Goal: Task Accomplishment & Management: Manage account settings

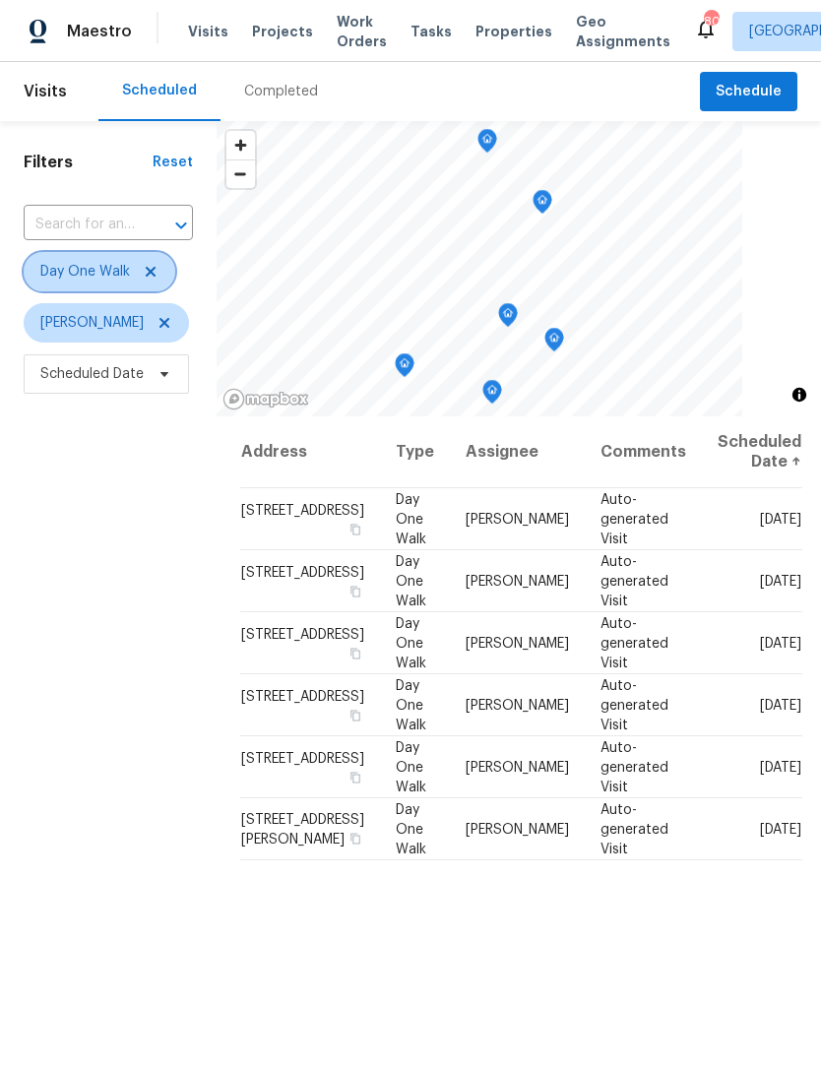
click at [153, 270] on icon at bounding box center [151, 272] width 16 height 16
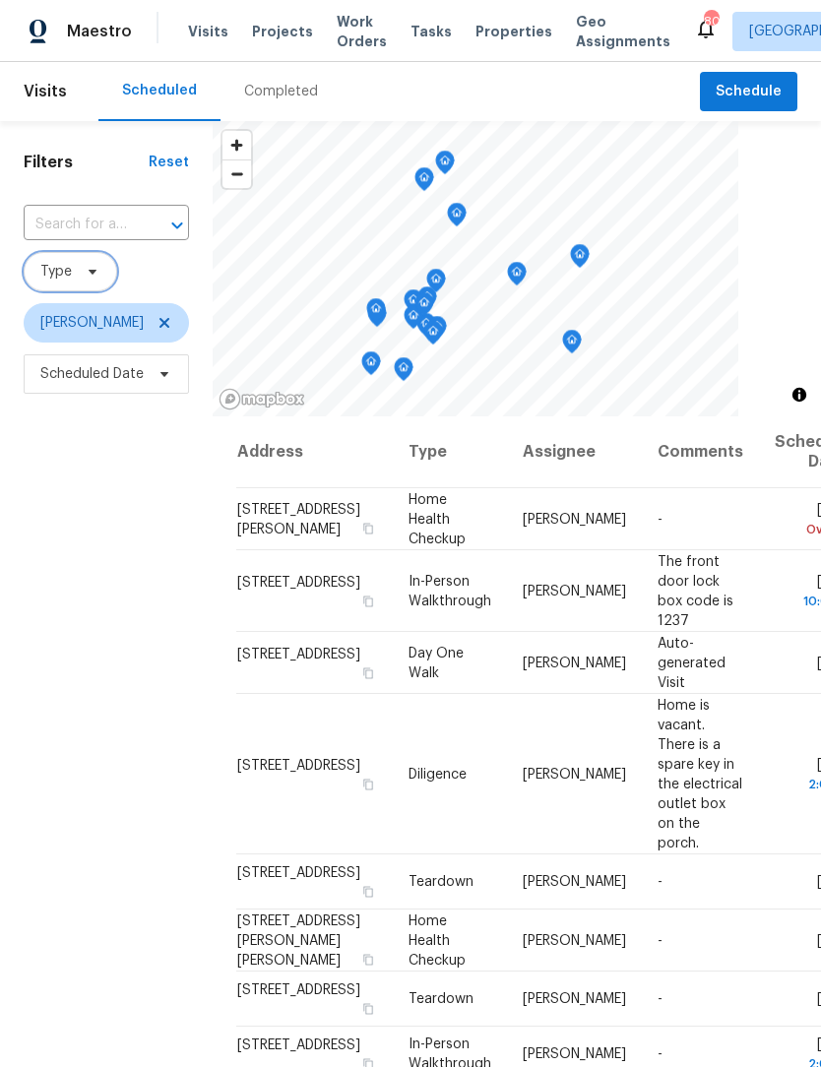
click at [157, 221] on div at bounding box center [163, 226] width 51 height 28
type input "532 hem"
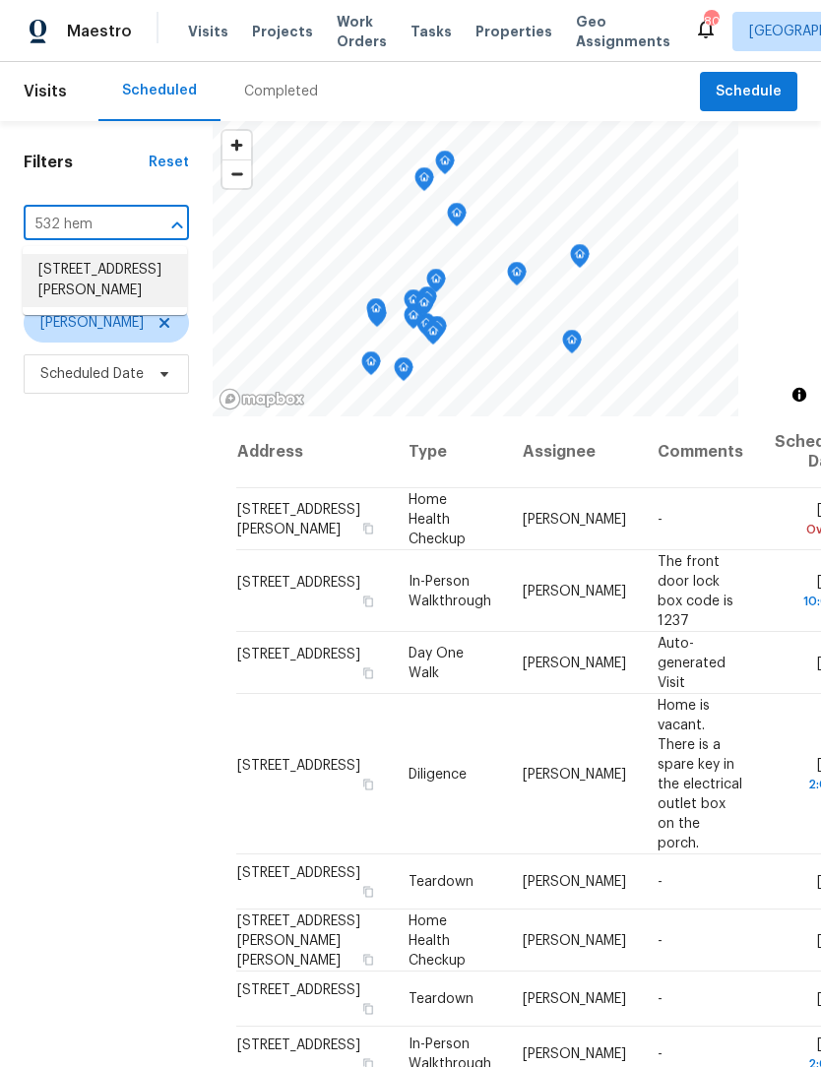
click at [141, 287] on li "[STREET_ADDRESS][PERSON_NAME]" at bounding box center [105, 280] width 164 height 53
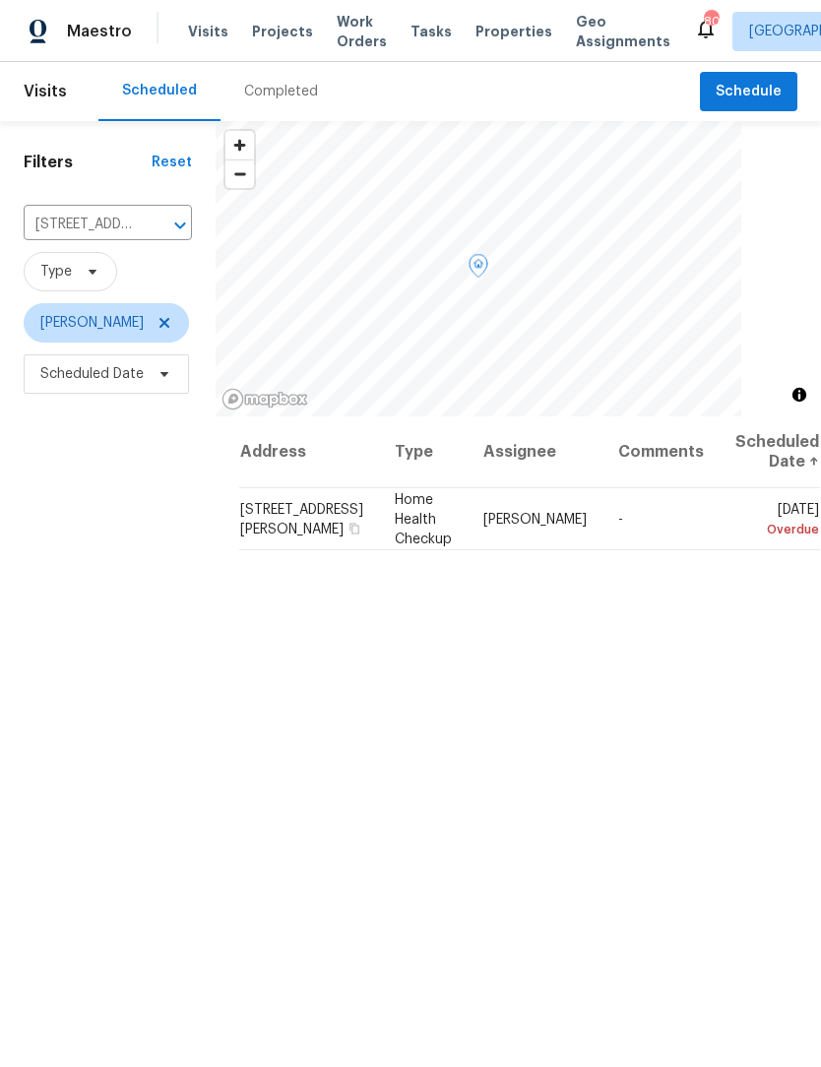
click at [0, 0] on icon at bounding box center [0, 0] width 0 height 0
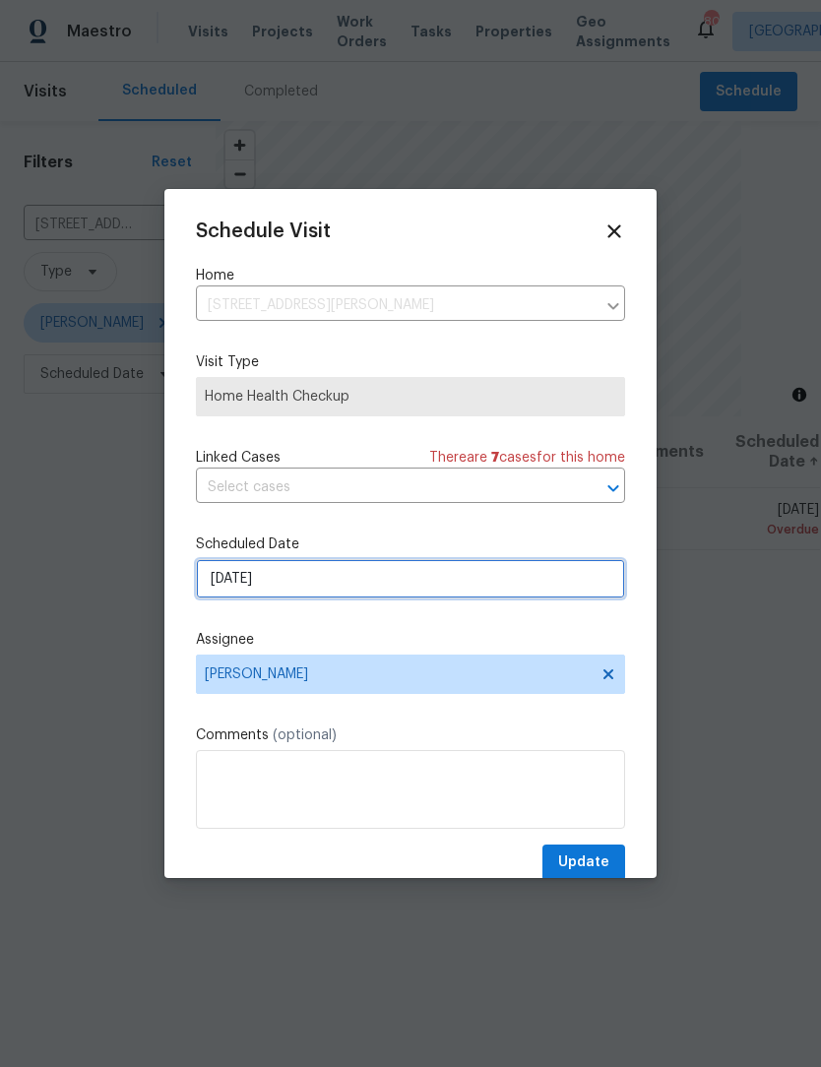
click at [324, 593] on input "8/11/2025" at bounding box center [410, 578] width 429 height 39
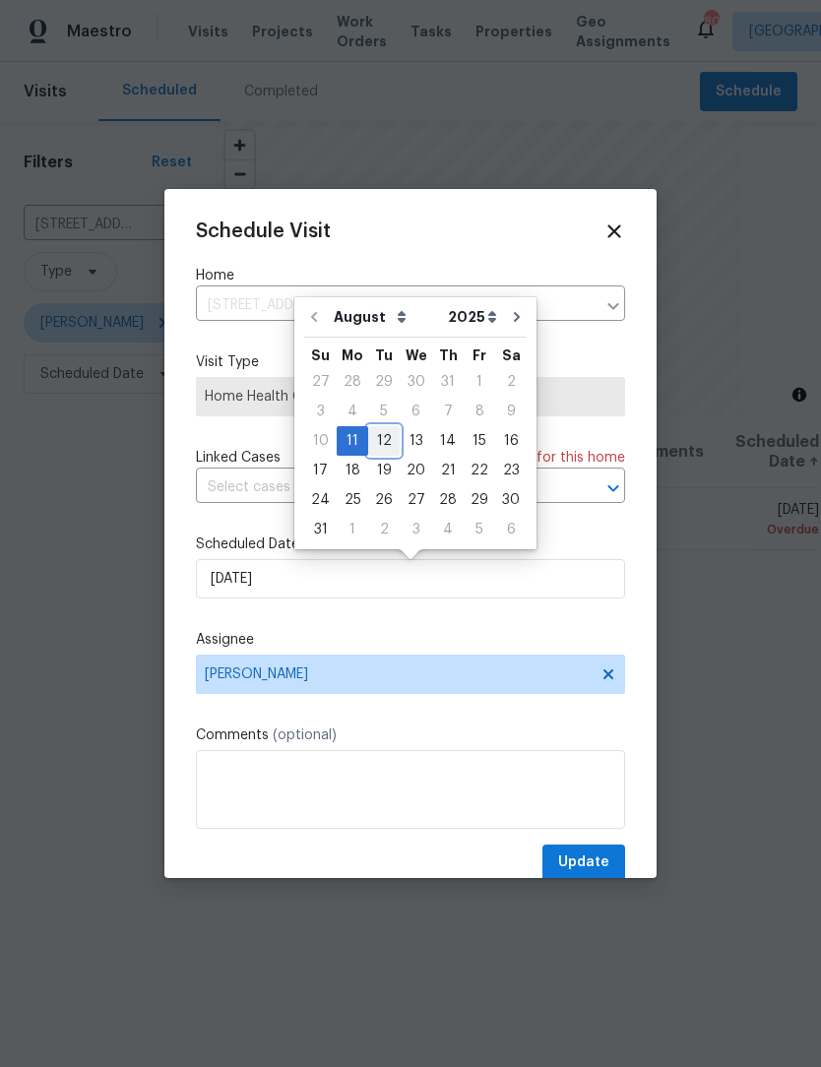
click at [380, 440] on div "12" at bounding box center [383, 441] width 31 height 28
type input "8/12/2025"
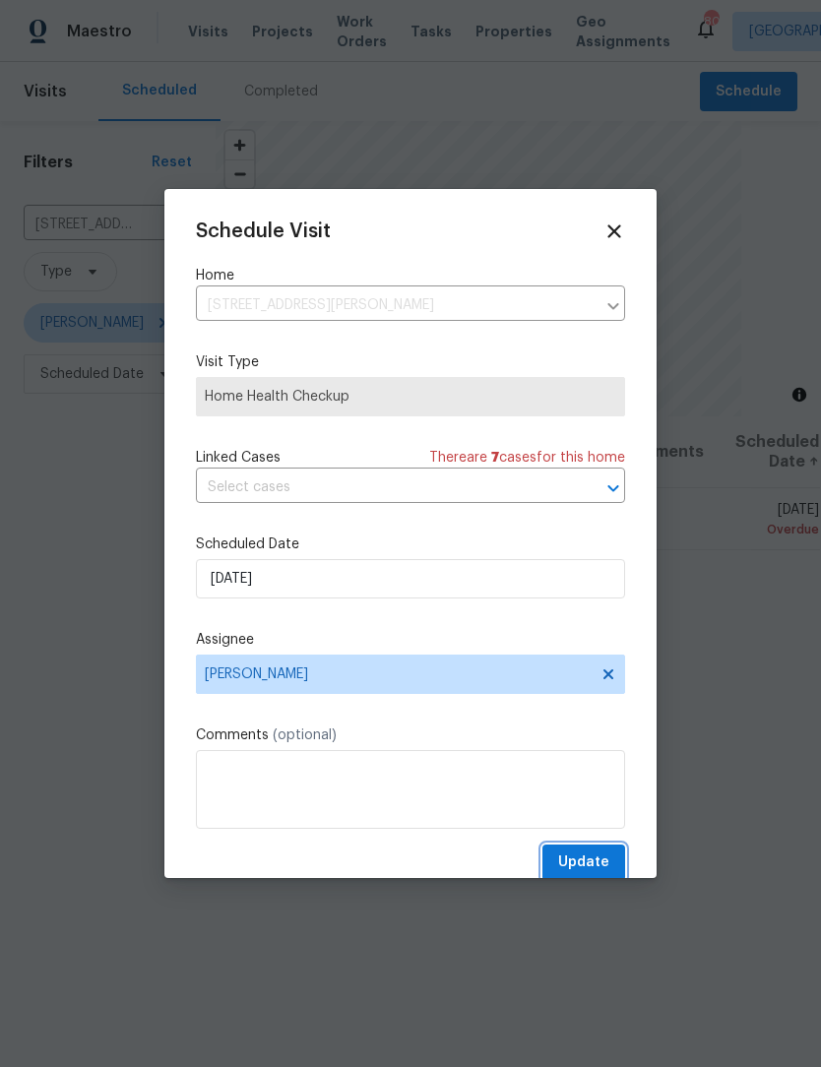
click at [601, 864] on span "Update" at bounding box center [583, 862] width 51 height 25
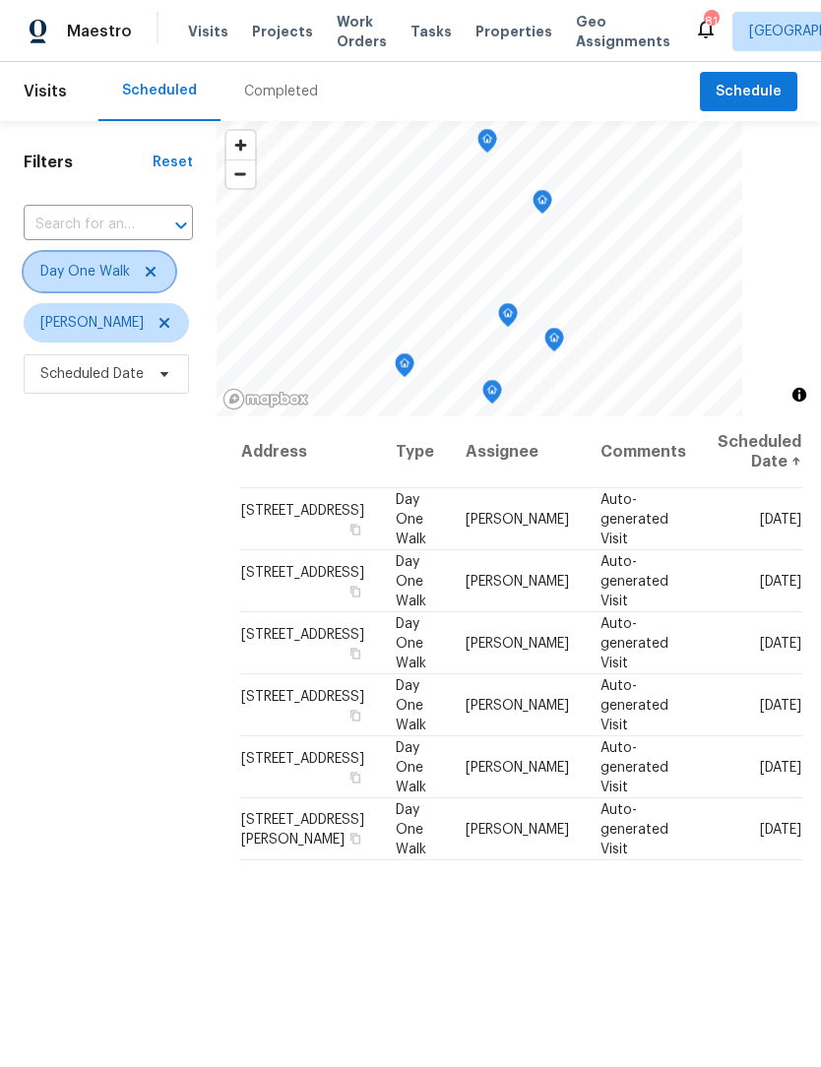
click at [155, 271] on icon at bounding box center [151, 272] width 16 height 16
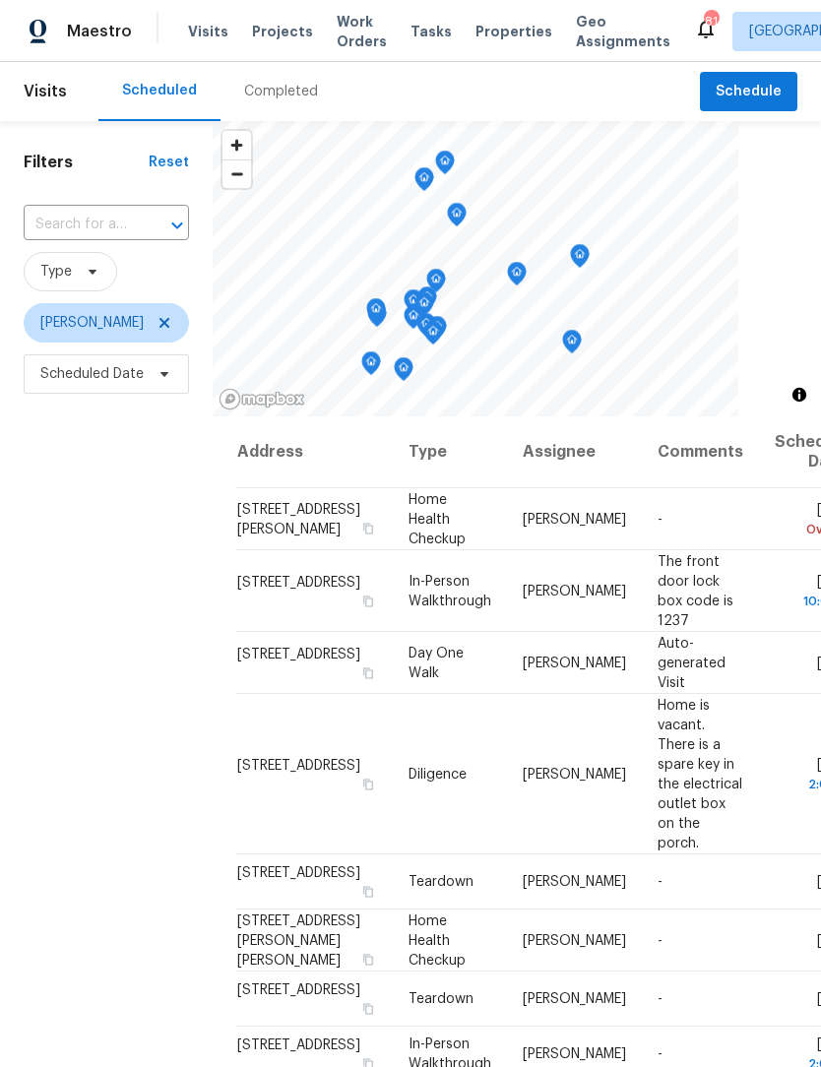
click at [284, 89] on div "Completed" at bounding box center [281, 92] width 74 height 20
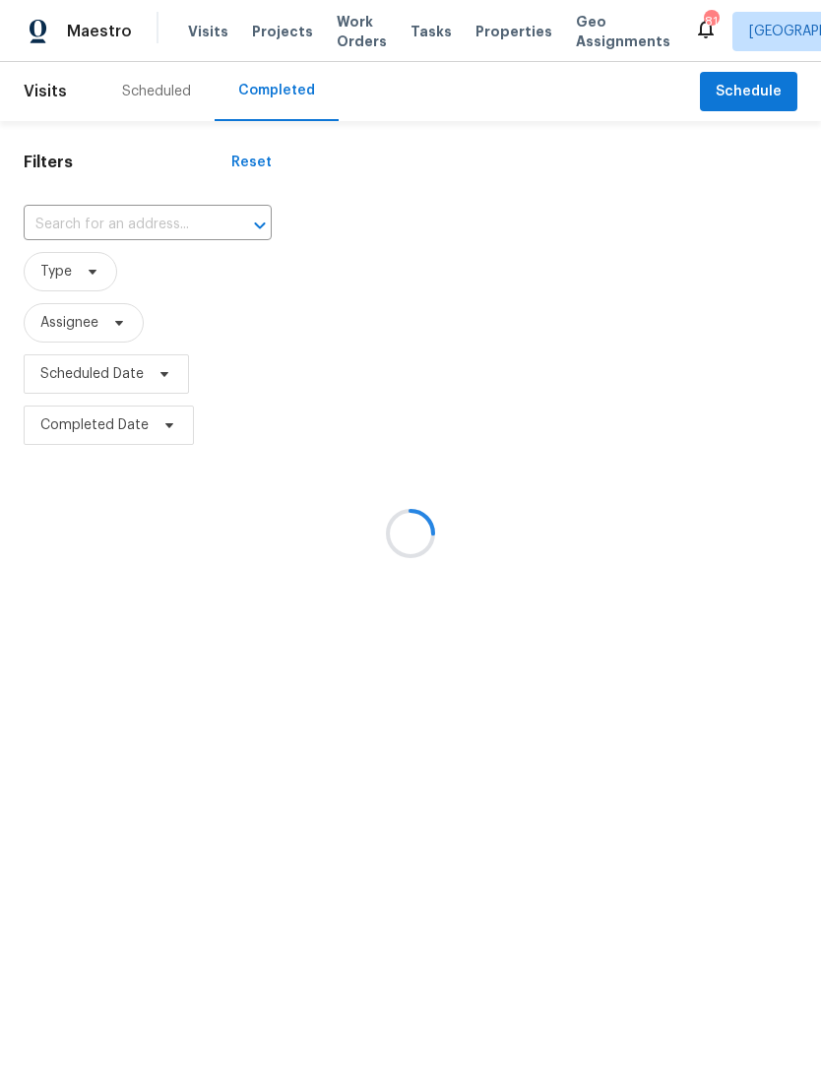
click at [162, 93] on div at bounding box center [410, 533] width 821 height 1067
click at [162, 96] on div at bounding box center [410, 533] width 821 height 1067
click at [159, 94] on div at bounding box center [410, 533] width 821 height 1067
click at [151, 86] on div at bounding box center [410, 533] width 821 height 1067
click at [778, 95] on div at bounding box center [410, 533] width 821 height 1067
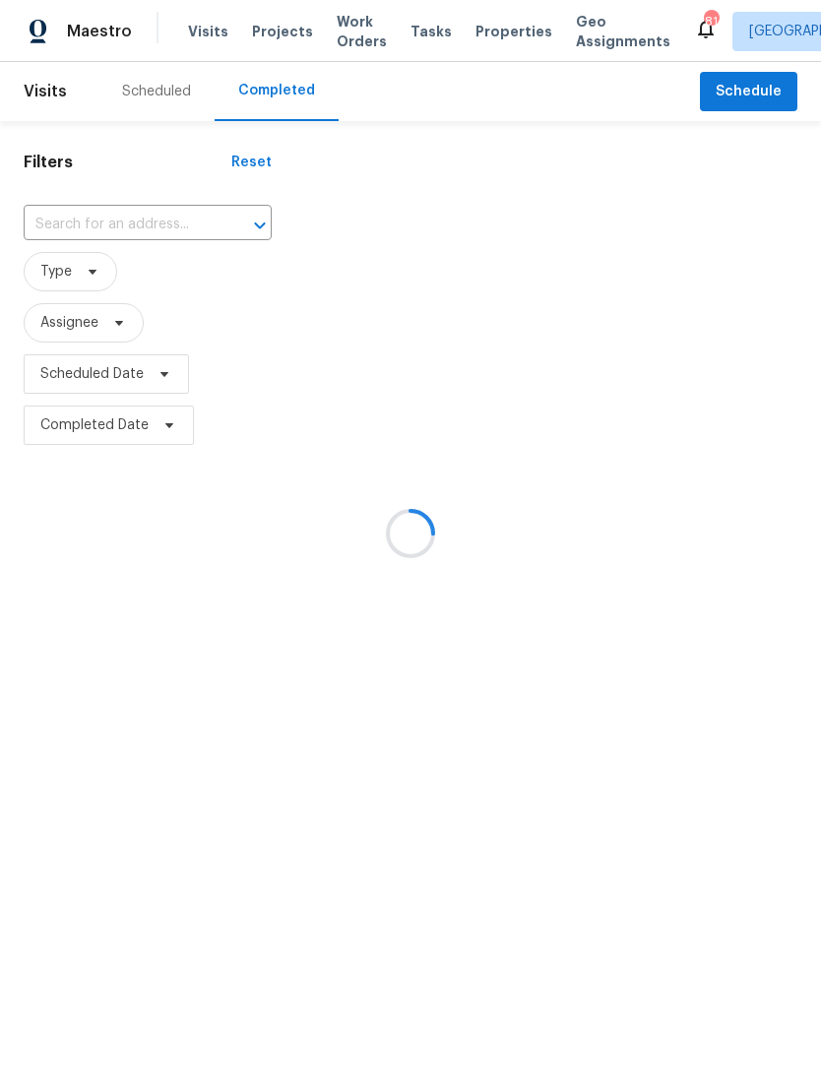
click at [766, 95] on div at bounding box center [410, 533] width 821 height 1067
click at [145, 95] on div at bounding box center [410, 533] width 821 height 1067
click at [149, 92] on div at bounding box center [410, 533] width 821 height 1067
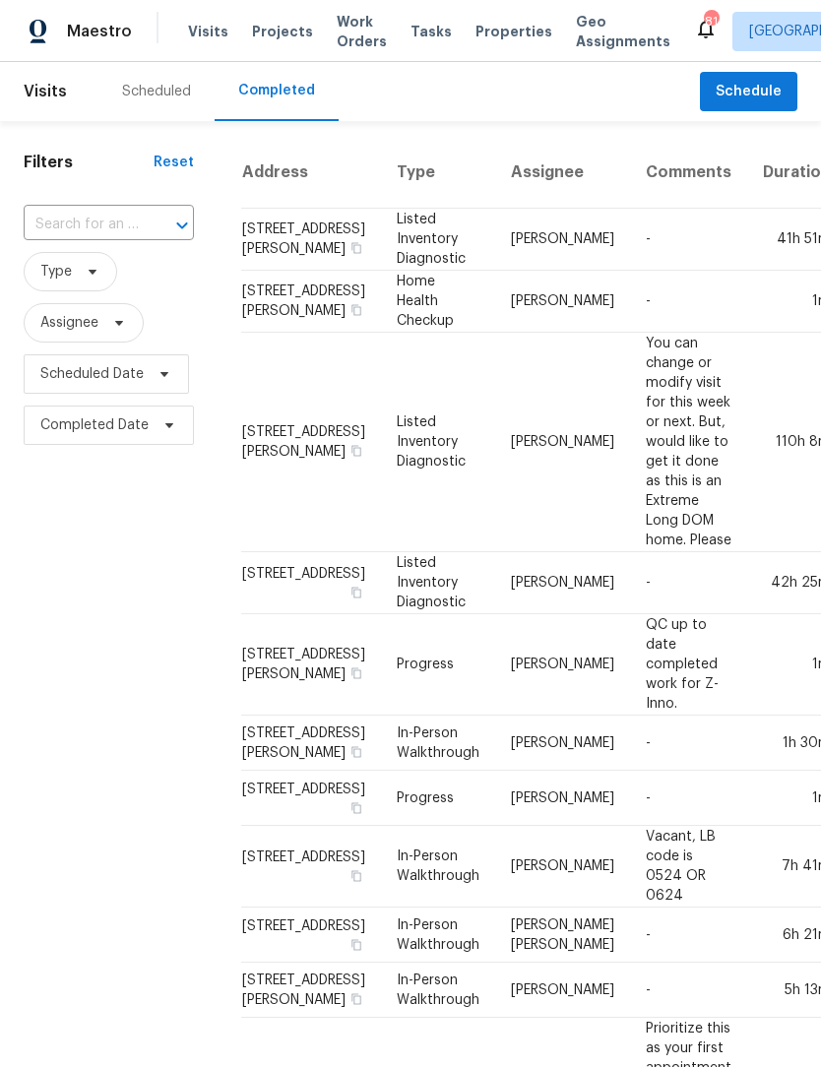
click at [136, 98] on div "Scheduled" at bounding box center [156, 92] width 69 height 20
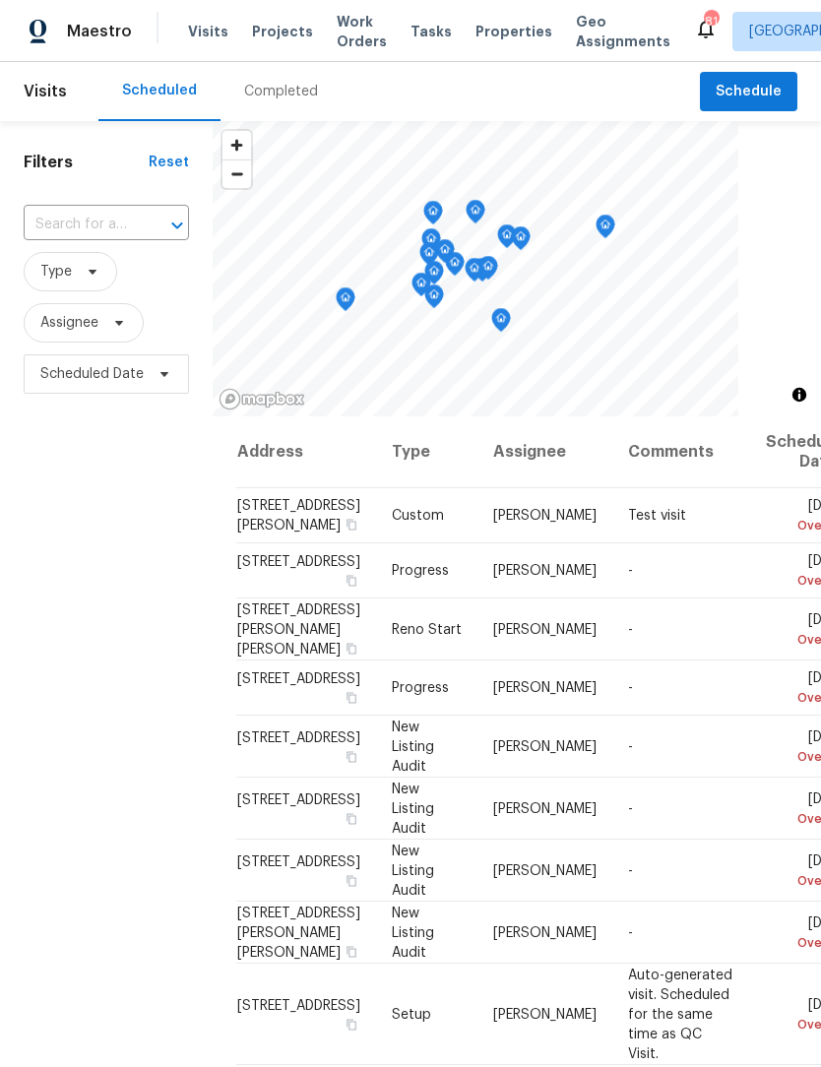
click at [80, 215] on input "text" at bounding box center [79, 225] width 110 height 31
type input "4874"
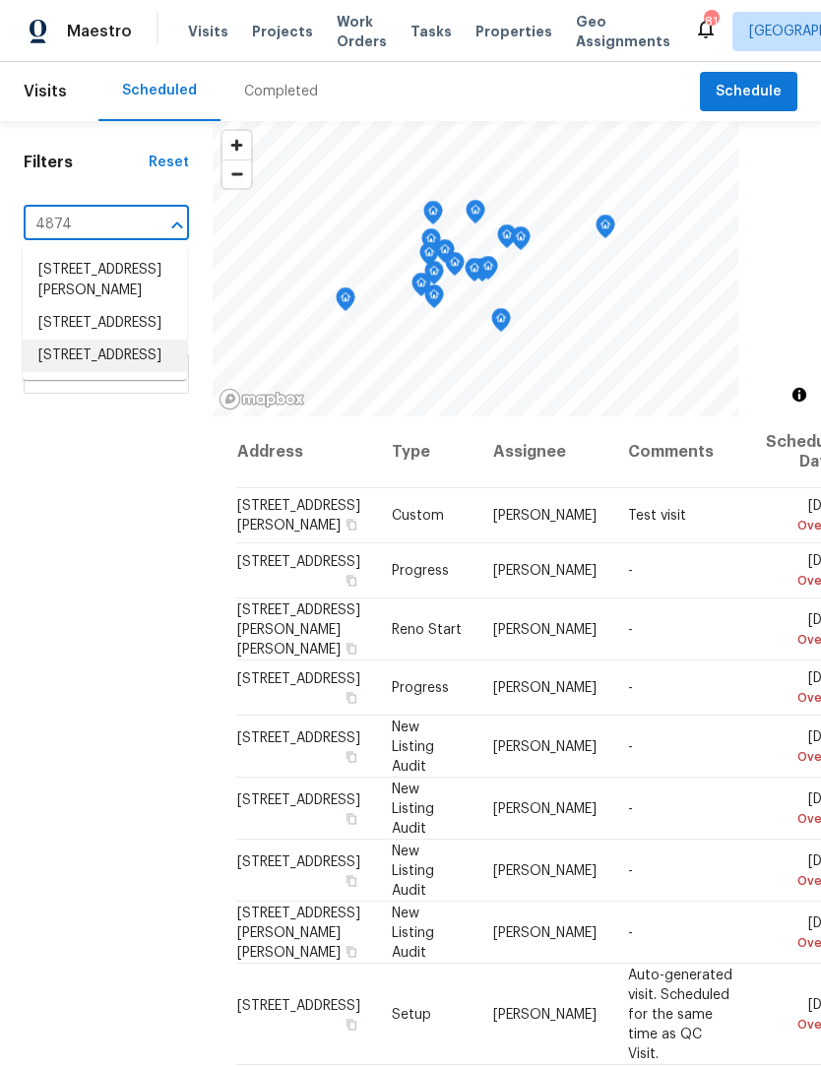
click at [115, 372] on li "[STREET_ADDRESS]" at bounding box center [105, 356] width 164 height 32
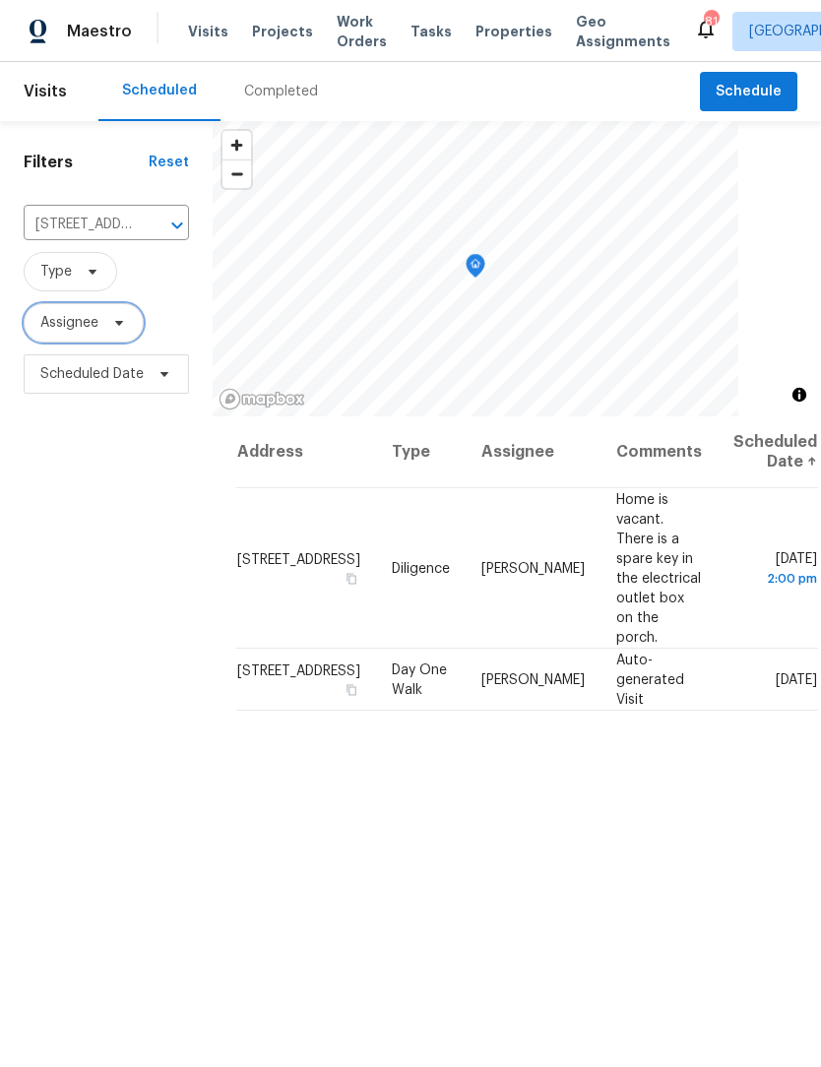
click at [121, 324] on icon at bounding box center [119, 323] width 8 height 5
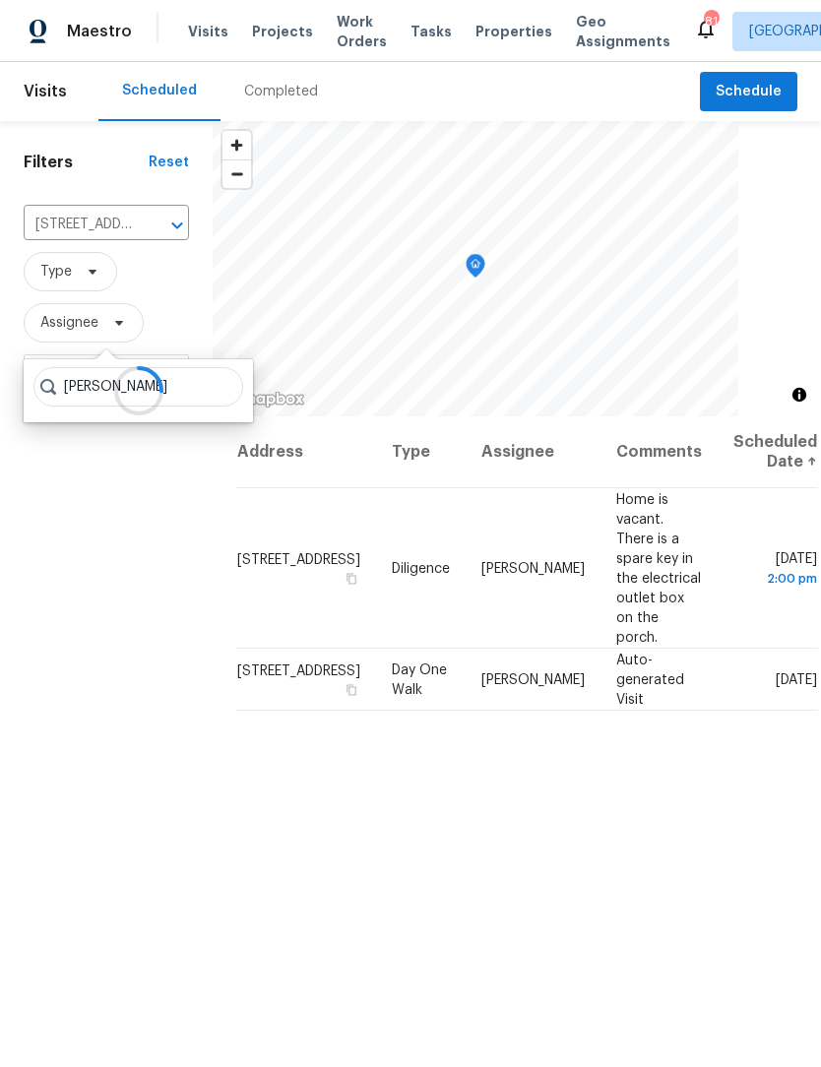
type input "[PERSON_NAME]"
click at [96, 274] on icon at bounding box center [93, 272] width 16 height 16
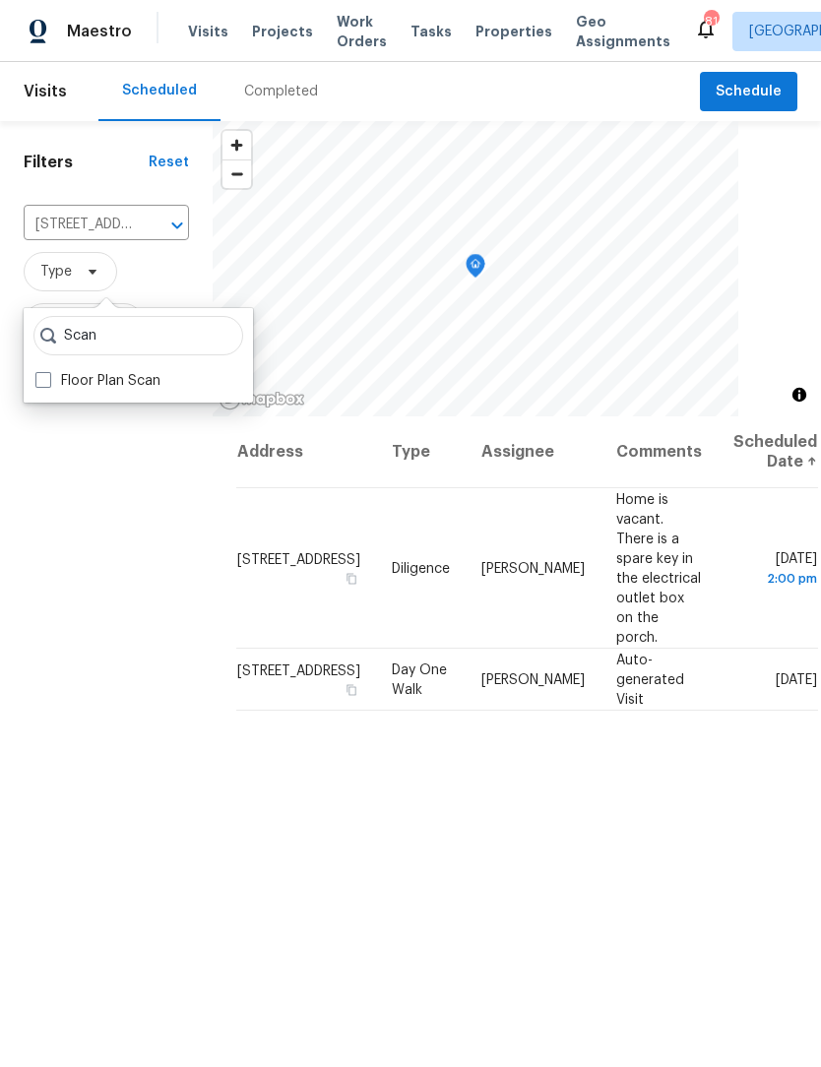
type input "Scan"
click at [47, 386] on span at bounding box center [43, 380] width 16 height 16
click at [47, 384] on input "Floor Plan Scan" at bounding box center [41, 377] width 13 height 13
checkbox input "true"
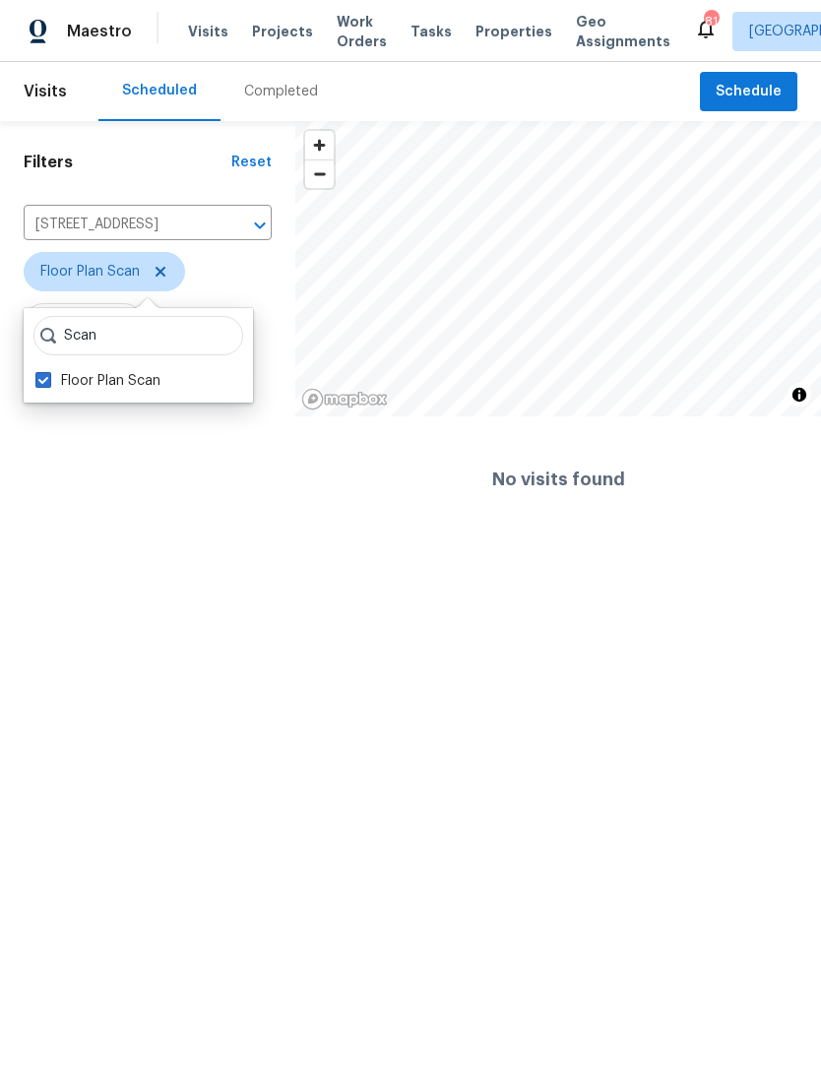
click at [161, 507] on div "Filters Reset [STREET_ADDRESS] ​ Floor Plan Scan Assignee Scheduled Date" at bounding box center [147, 331] width 295 height 421
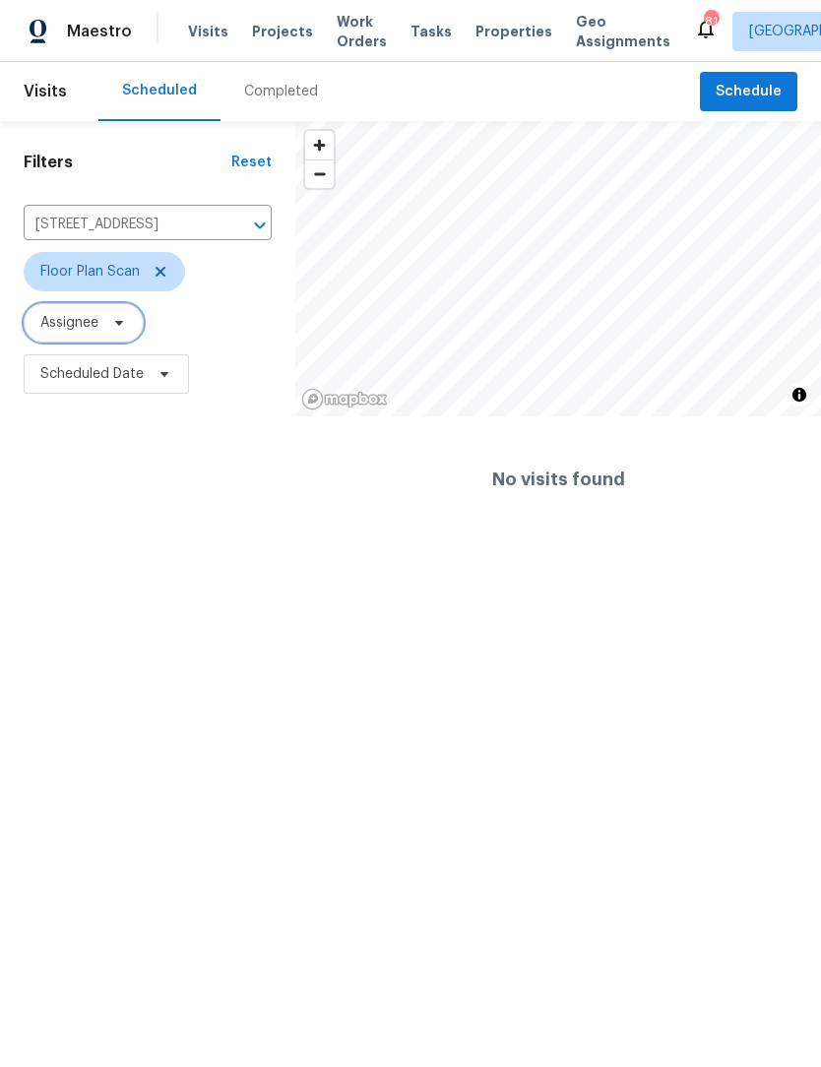
click at [119, 320] on icon at bounding box center [119, 323] width 16 height 16
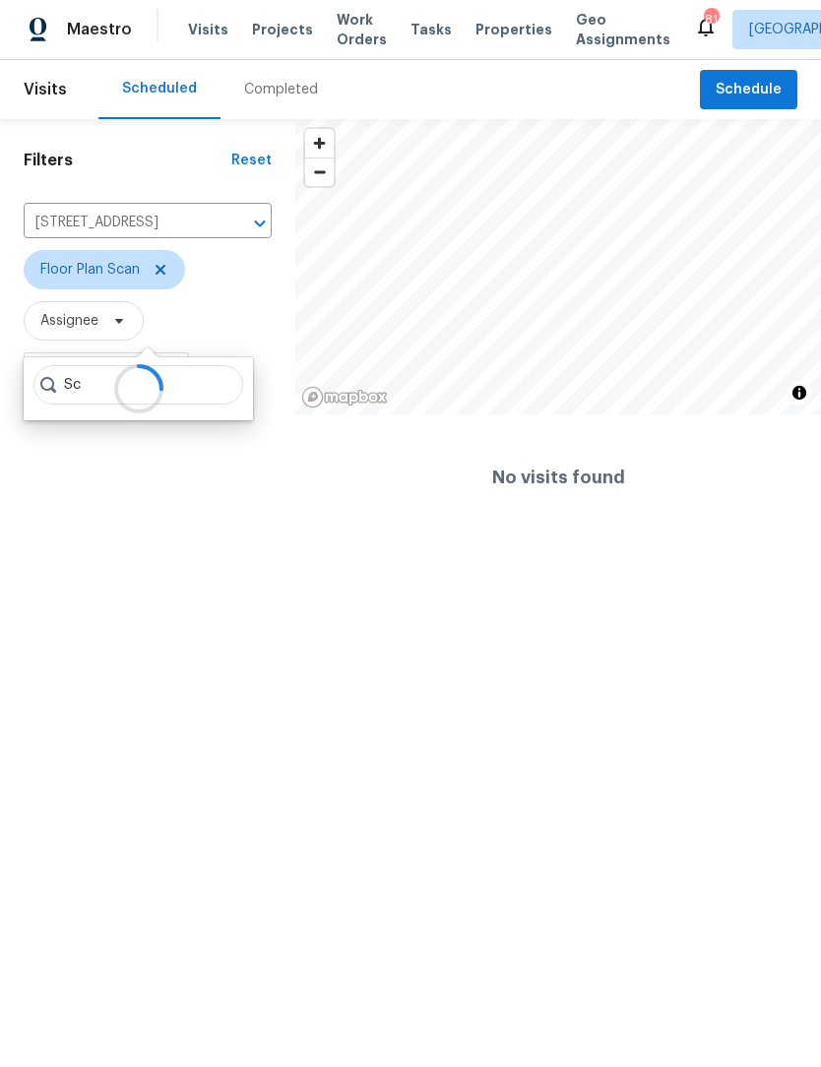
type input "S"
click at [344, 542] on html "Maestro Visits Projects Work Orders Tasks Properties Geo Assignments 81 [GEOGRA…" at bounding box center [410, 271] width 821 height 542
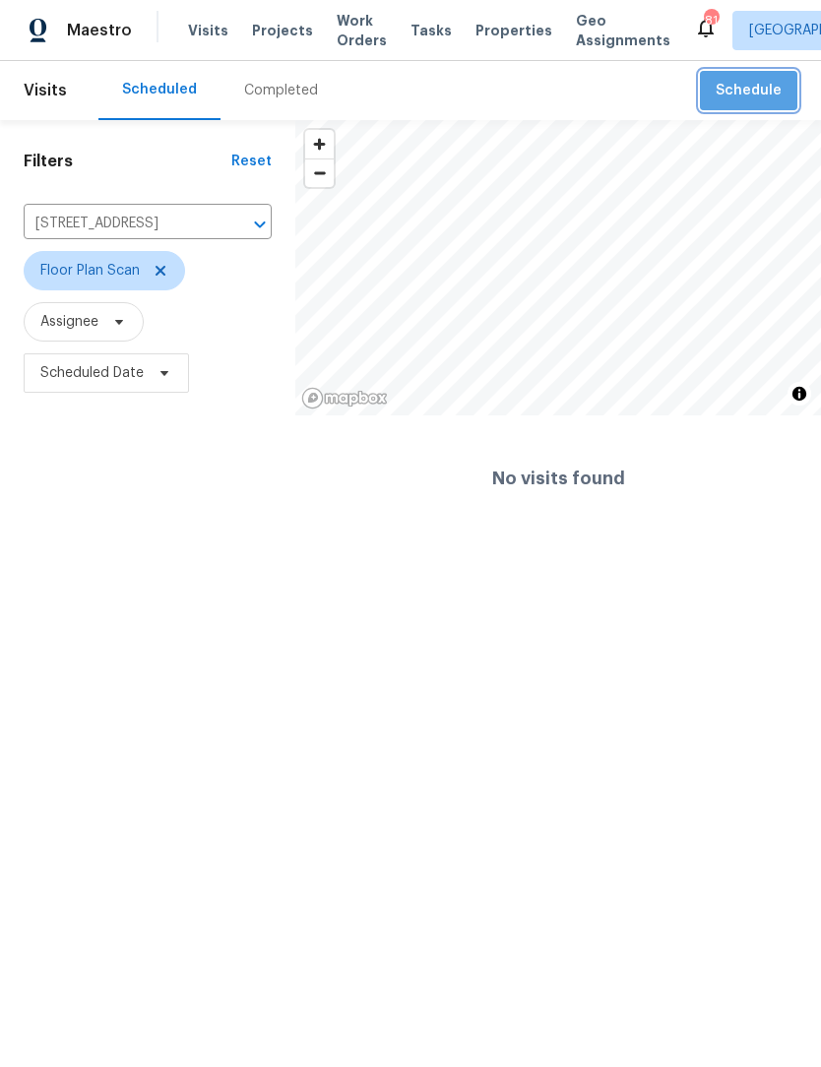
click at [764, 93] on span "Schedule" at bounding box center [749, 92] width 66 height 25
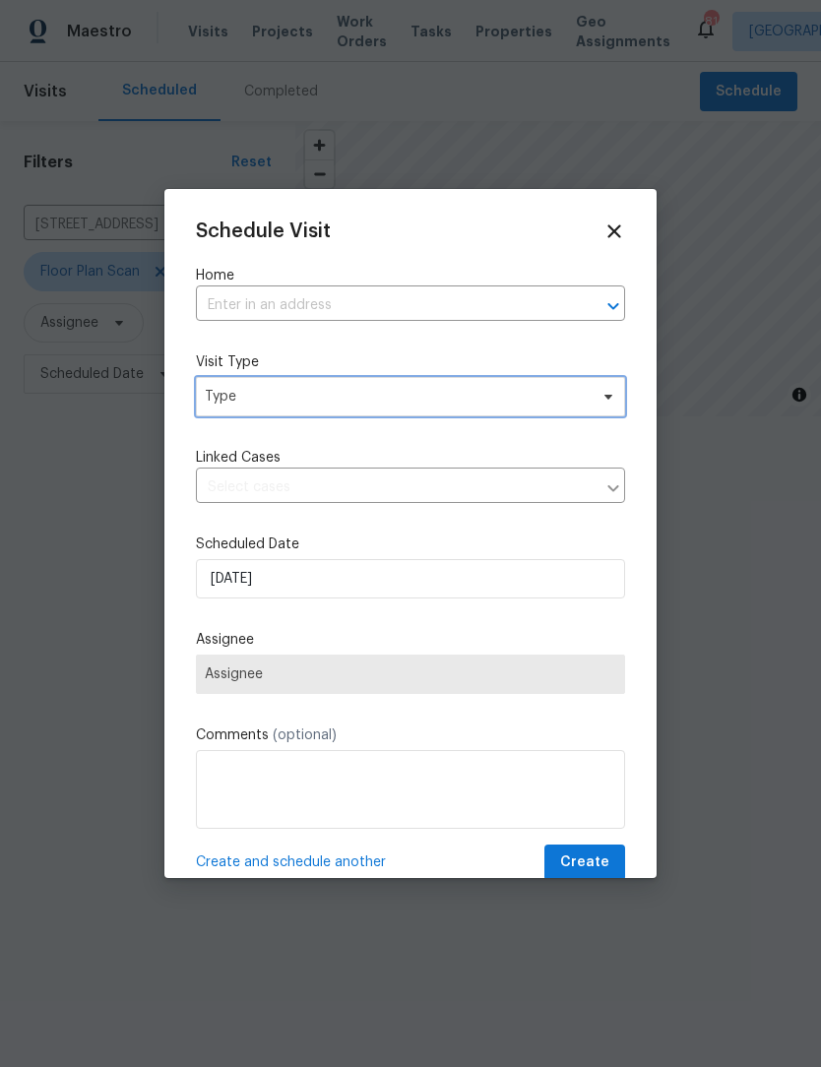
click at [415, 397] on span "Type" at bounding box center [396, 397] width 383 height 20
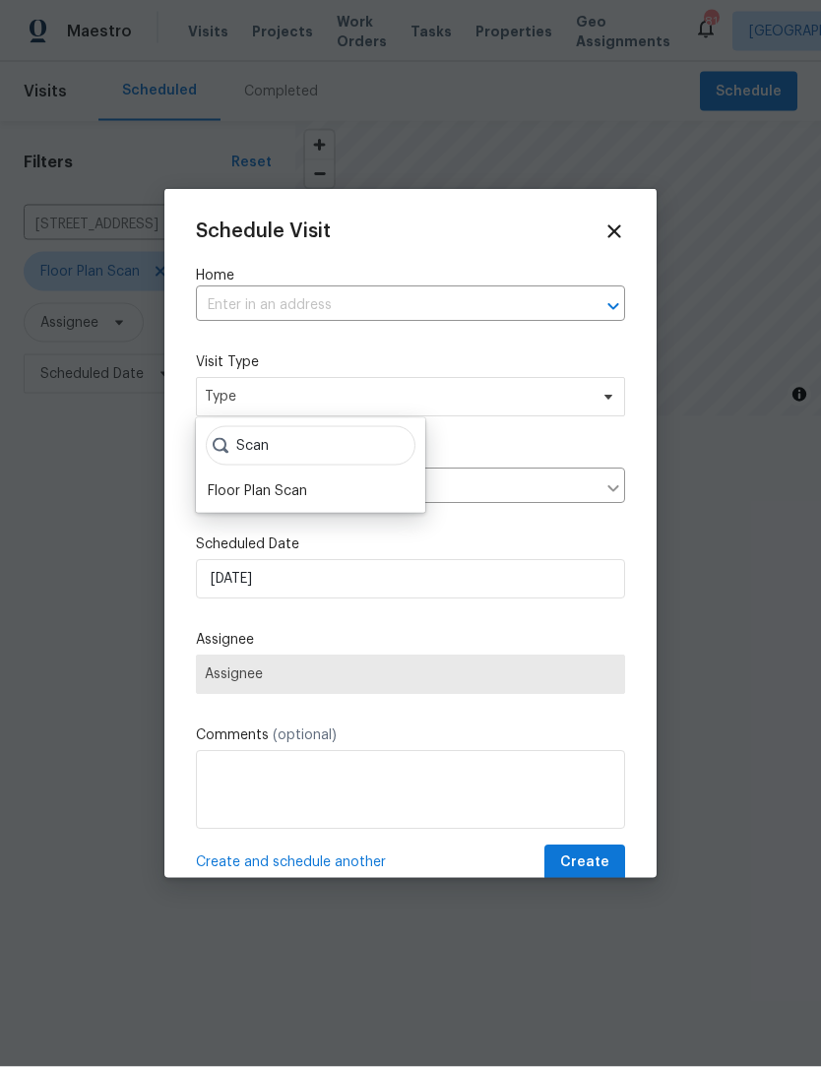
type input "Scan"
click at [294, 488] on div "Floor Plan Scan" at bounding box center [257, 491] width 99 height 20
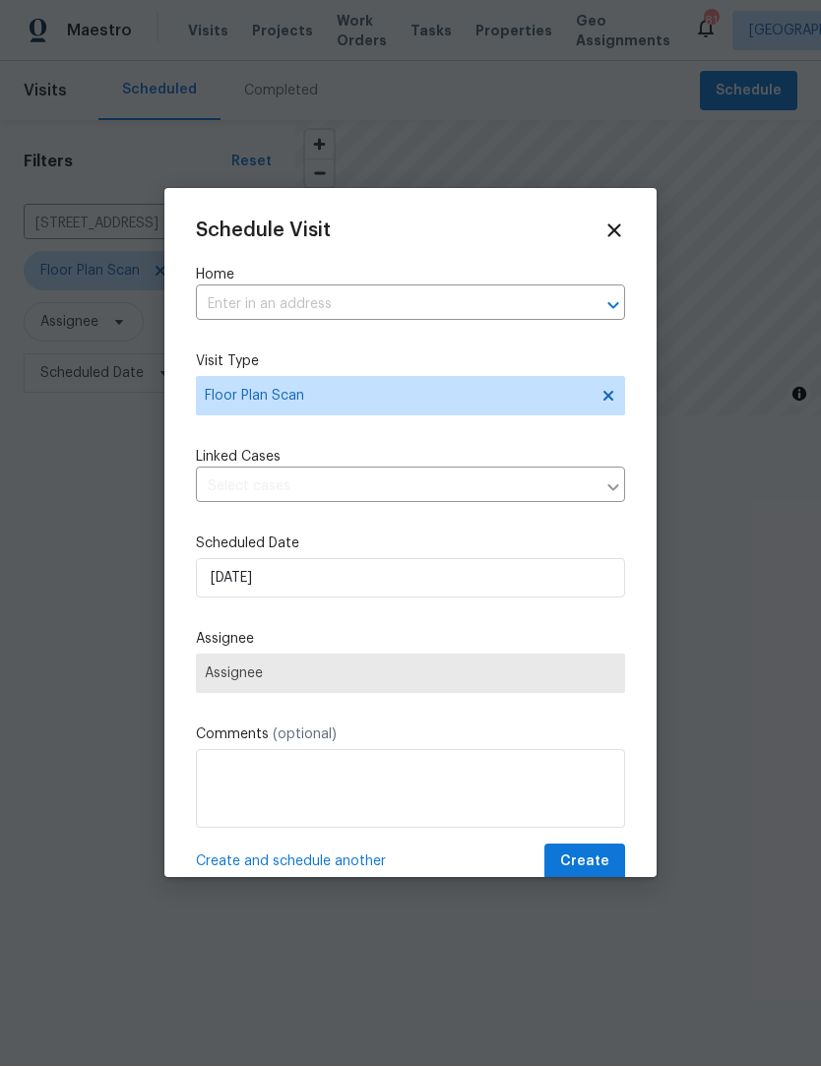
click at [396, 297] on input "text" at bounding box center [383, 305] width 374 height 31
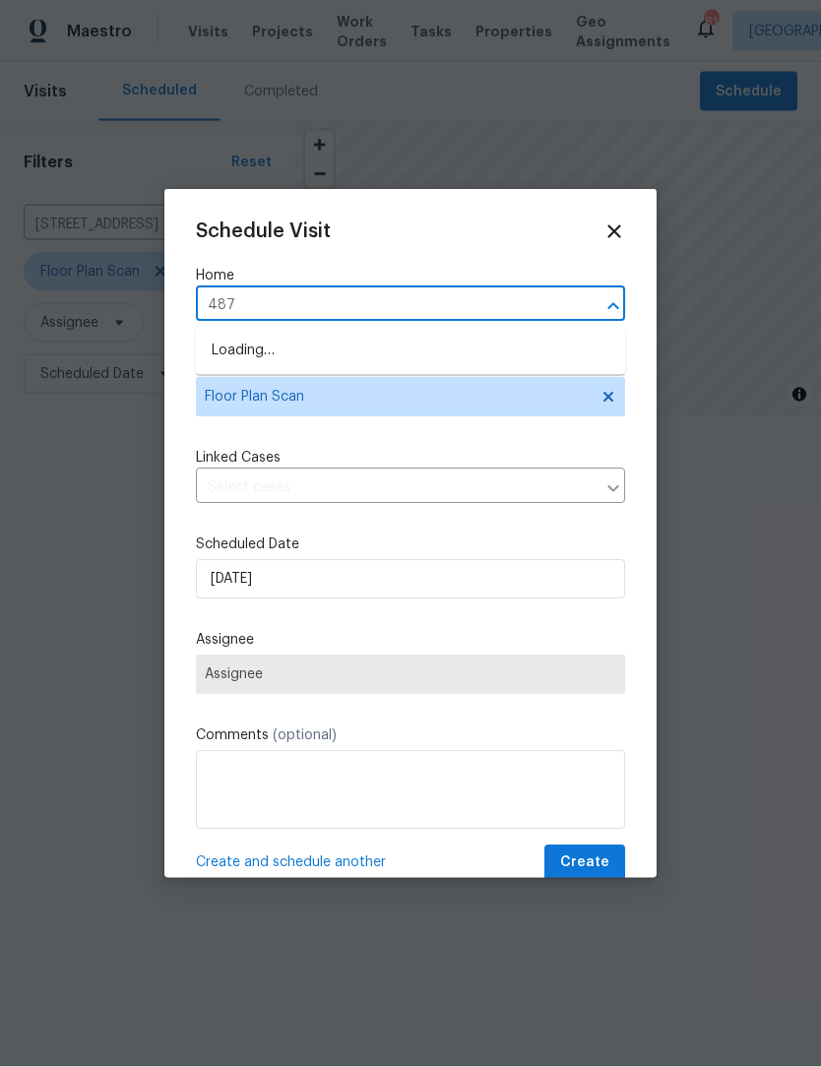
type input "4874"
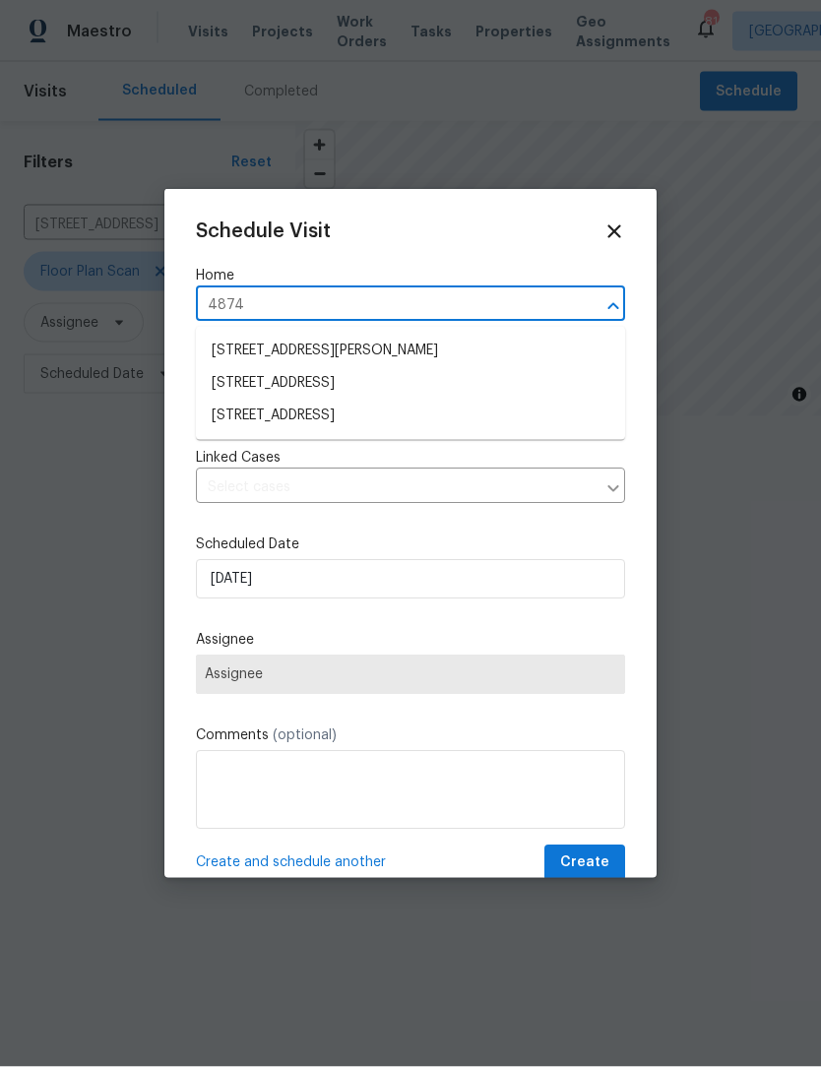
click at [410, 418] on li "[STREET_ADDRESS]" at bounding box center [410, 416] width 429 height 32
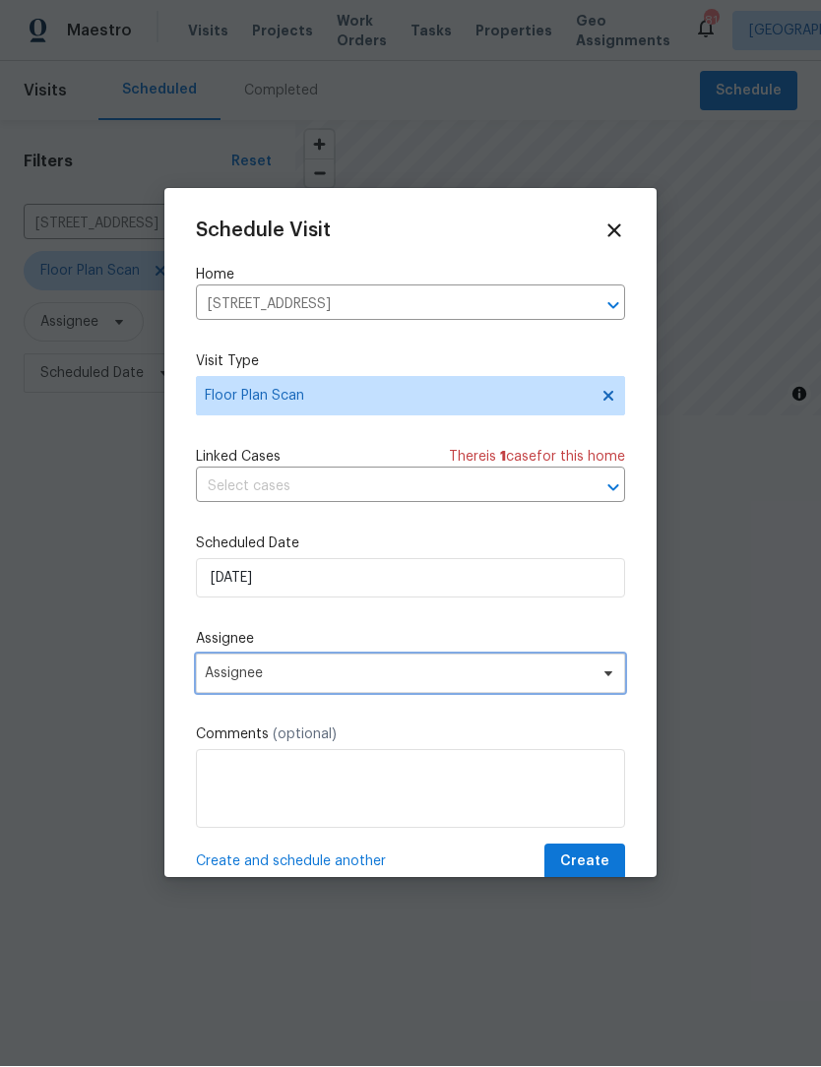
click at [386, 678] on span "Assignee" at bounding box center [398, 674] width 386 height 16
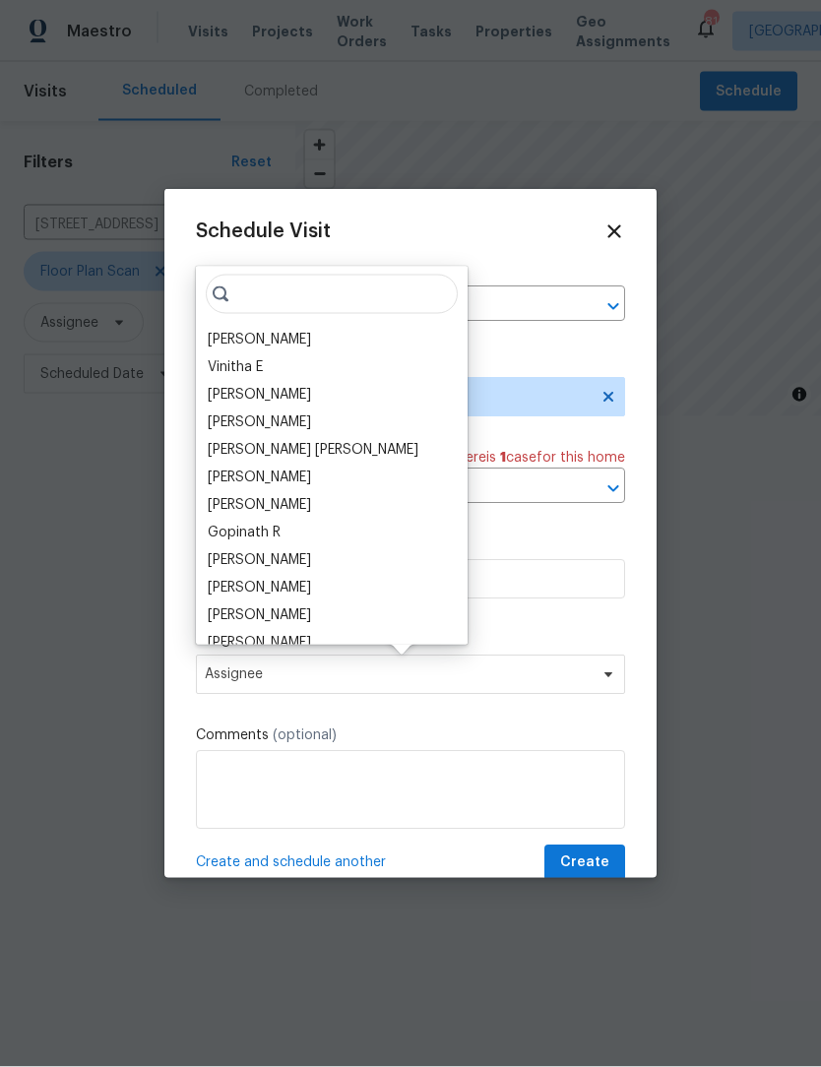
click at [289, 338] on div "[PERSON_NAME]" at bounding box center [259, 340] width 103 height 20
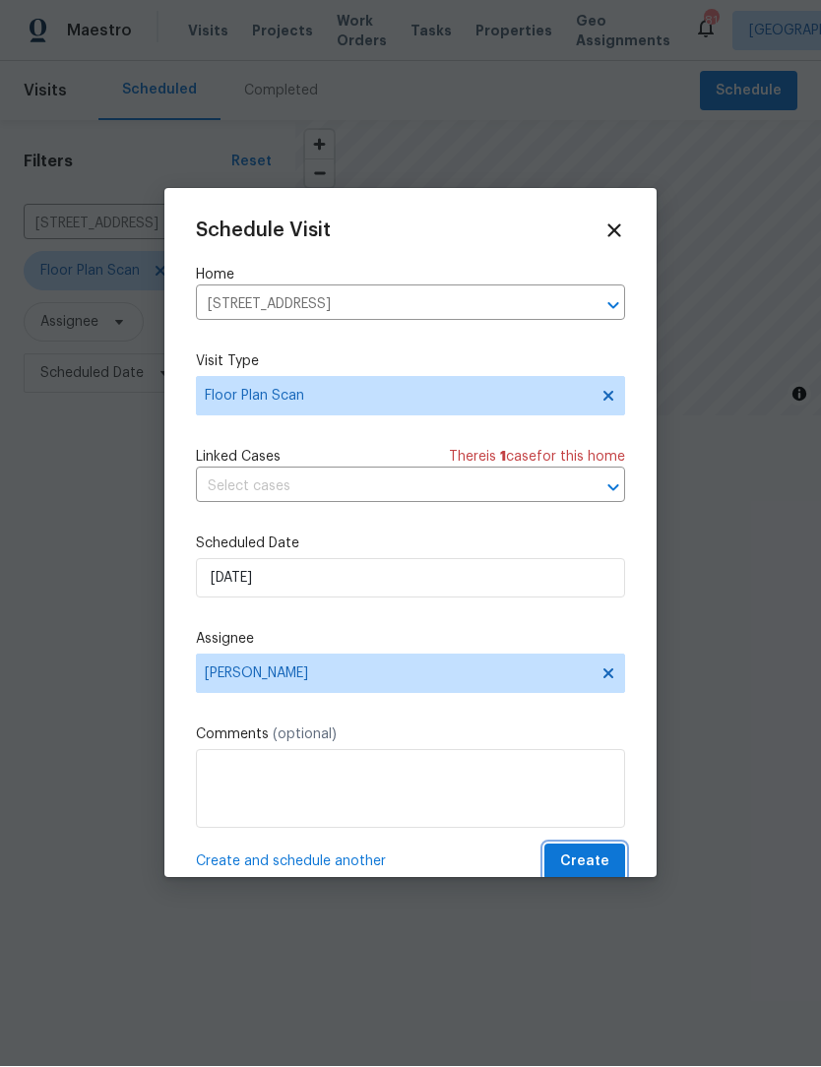
click at [602, 865] on span "Create" at bounding box center [584, 862] width 49 height 25
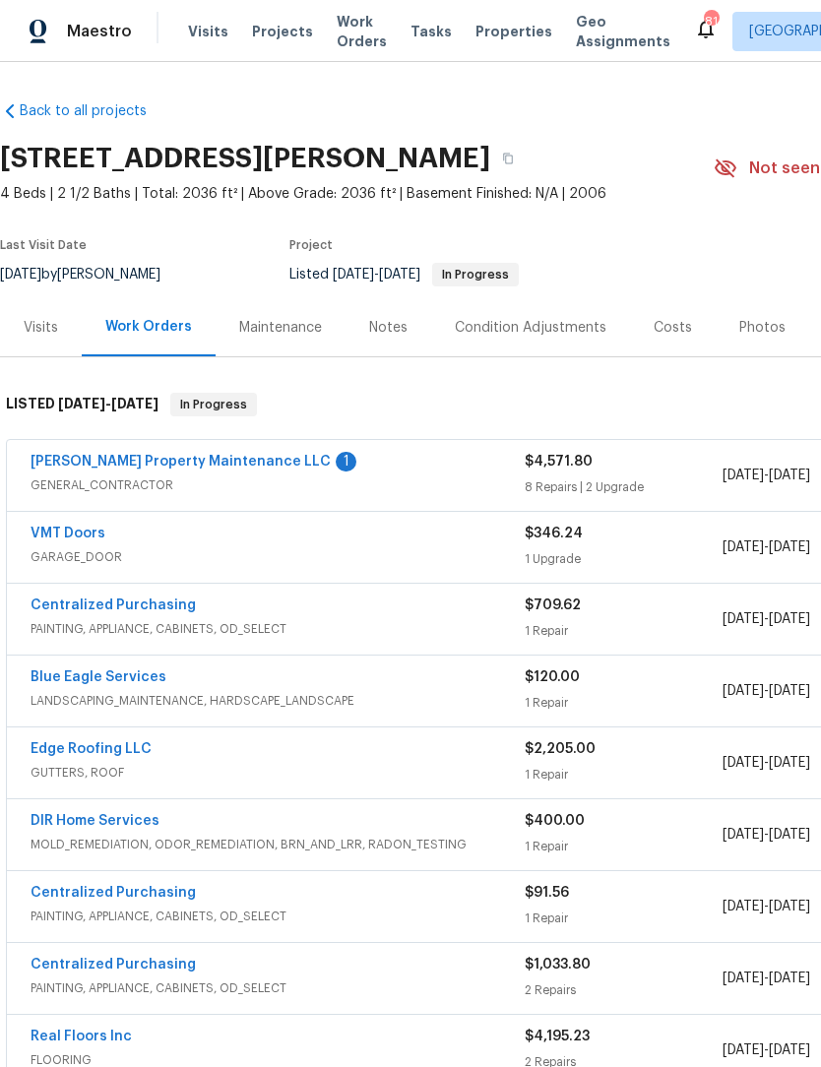
click at [758, 343] on div "Photos" at bounding box center [763, 327] width 94 height 58
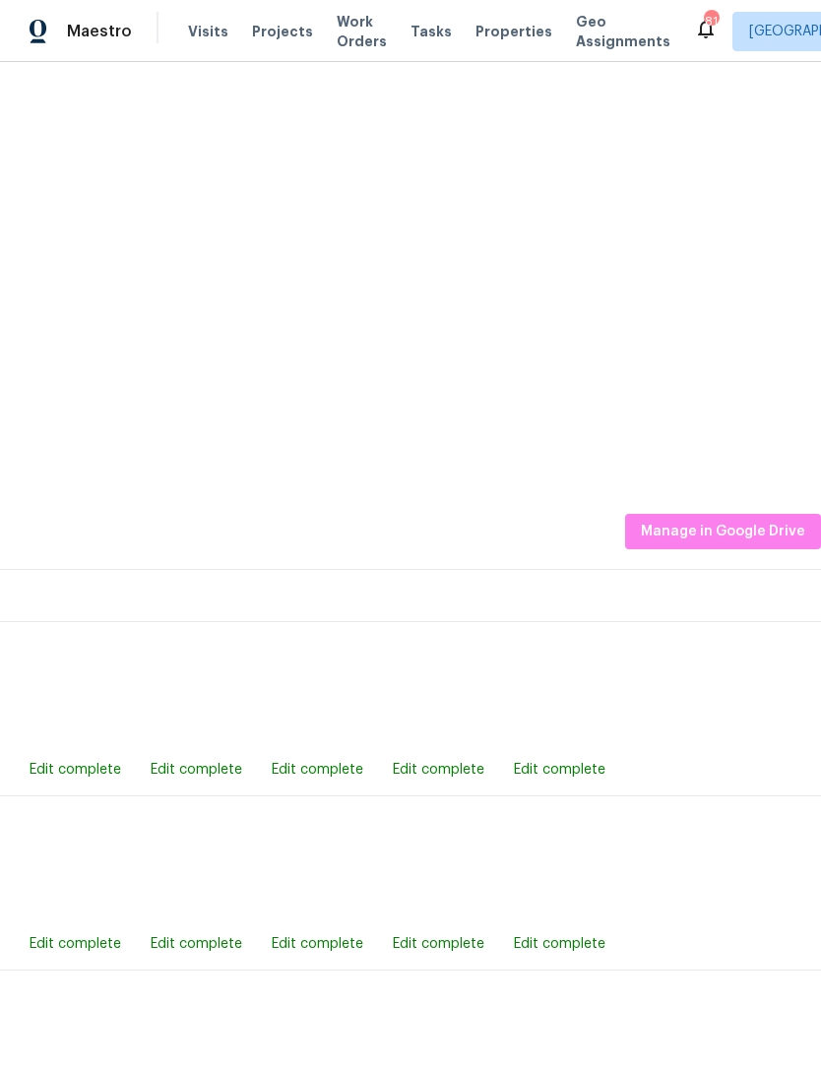
scroll to position [432, 291]
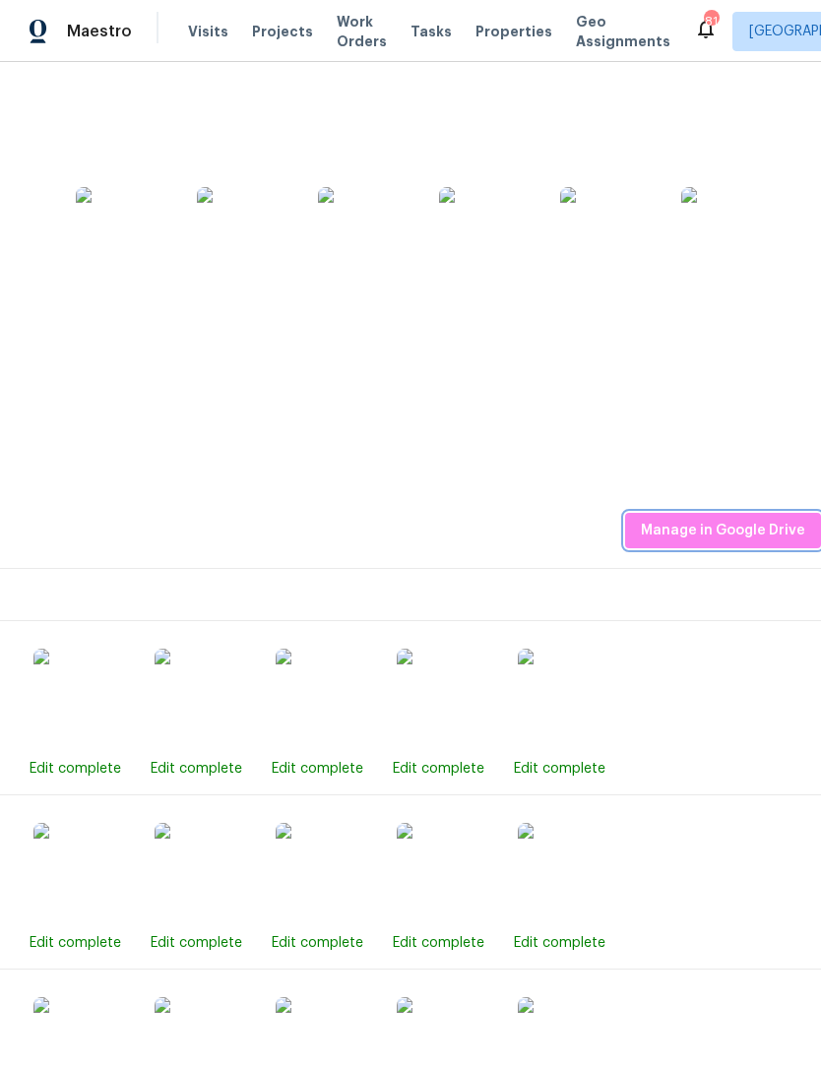
click at [735, 529] on span "Manage in Google Drive" at bounding box center [723, 531] width 164 height 25
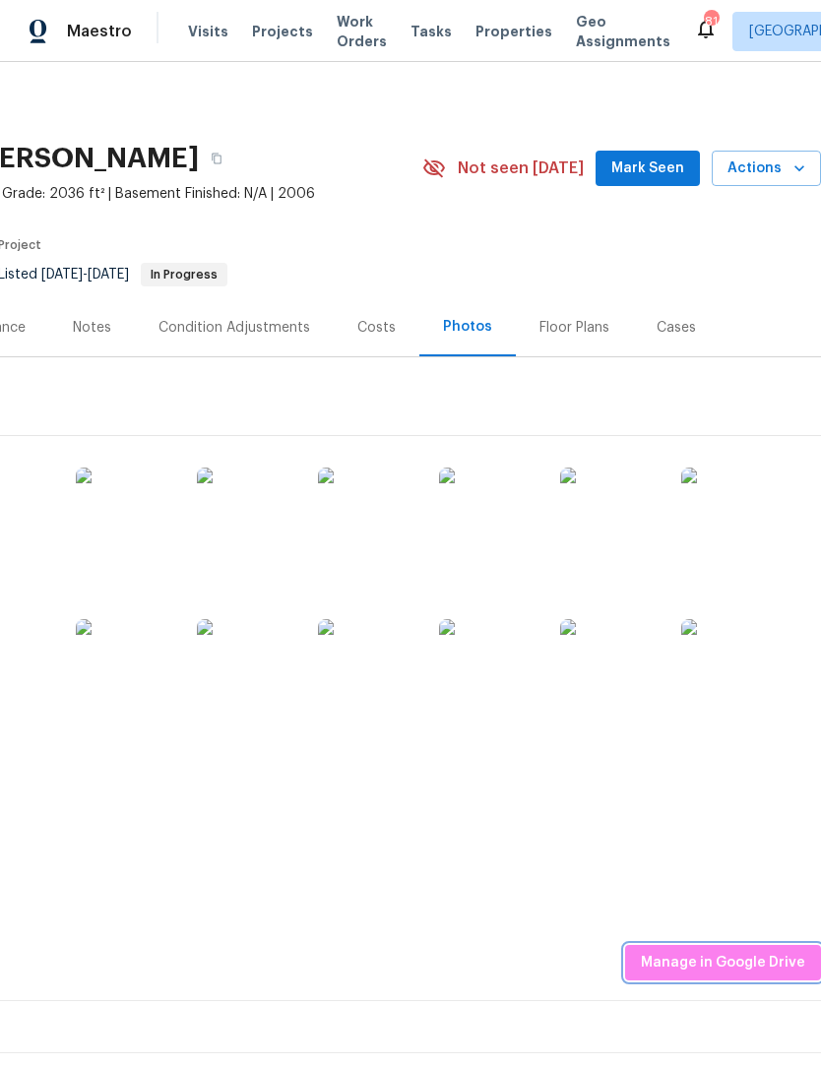
scroll to position [0, 291]
click at [649, 162] on span "Mark Seen" at bounding box center [647, 168] width 73 height 25
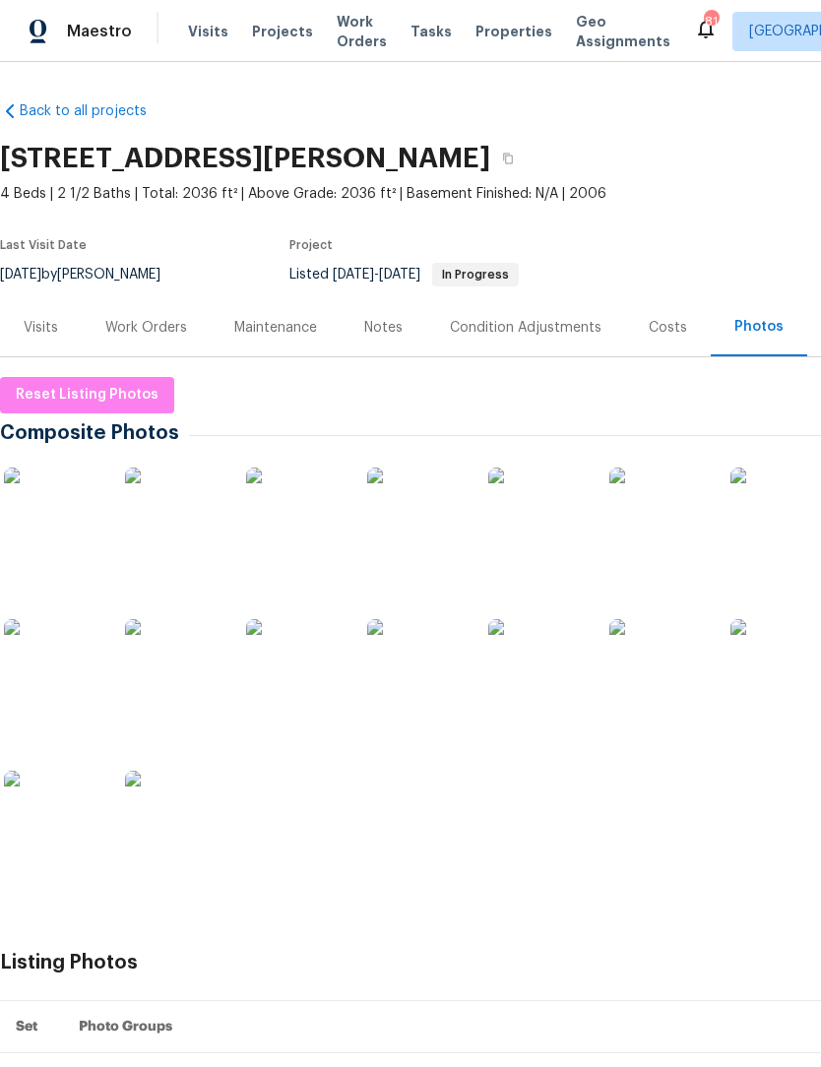
scroll to position [0, 0]
